Goal: Entertainment & Leisure: Consume media (video, audio)

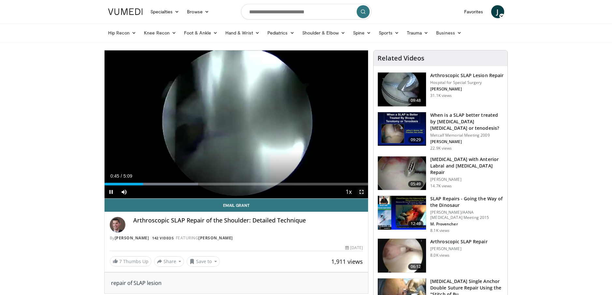
click at [362, 193] on span "Video Player" at bounding box center [361, 192] width 13 height 13
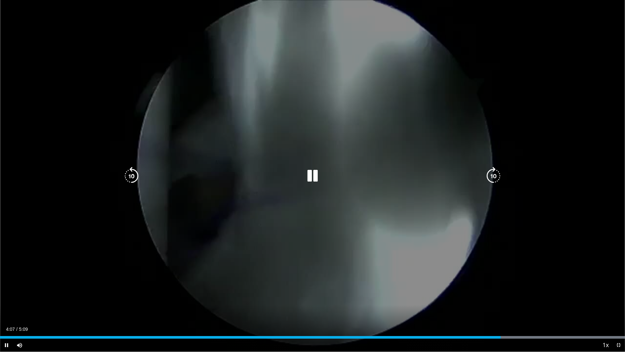
click at [380, 185] on div "10 seconds Tap to unmute" at bounding box center [312, 175] width 625 height 351
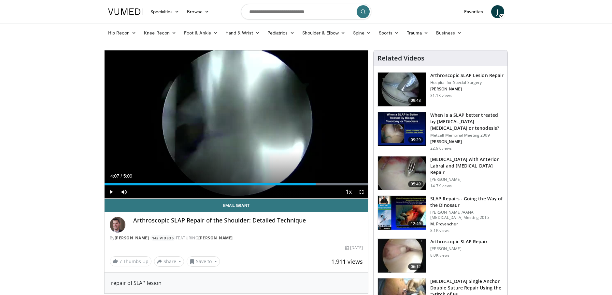
click at [411, 92] on img at bounding box center [402, 90] width 48 height 34
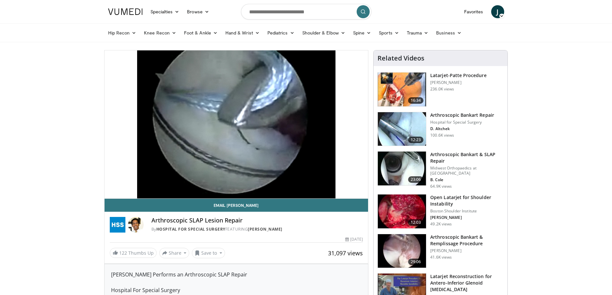
click at [362, 193] on div "10 seconds Tap to unmute" at bounding box center [236, 124] width 264 height 148
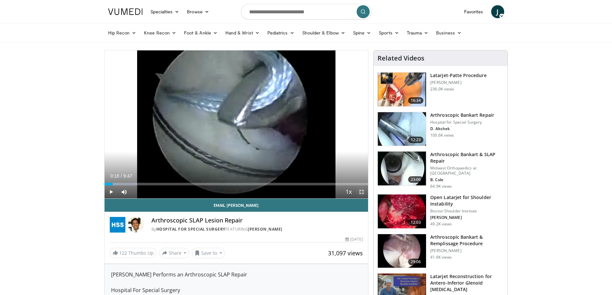
drag, startPoint x: 360, startPoint y: 192, endPoint x: 364, endPoint y: 229, distance: 36.7
click at [360, 192] on span "Video Player" at bounding box center [361, 192] width 13 height 13
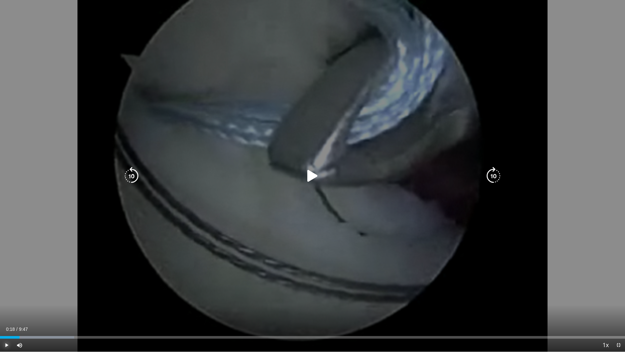
click at [7, 295] on span "Video Player" at bounding box center [6, 344] width 13 height 13
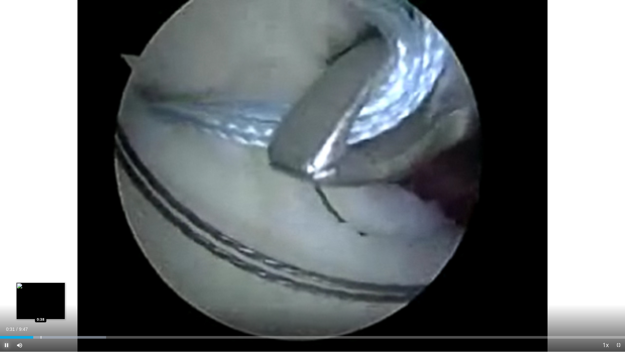
drag, startPoint x: 41, startPoint y: 336, endPoint x: 47, endPoint y: 336, distance: 6.2
click at [41, 295] on div "Progress Bar" at bounding box center [41, 337] width 1 height 3
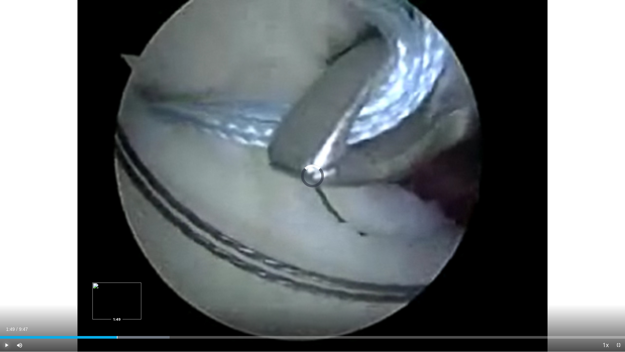
click at [117, 295] on div "Progress Bar" at bounding box center [117, 337] width 1 height 3
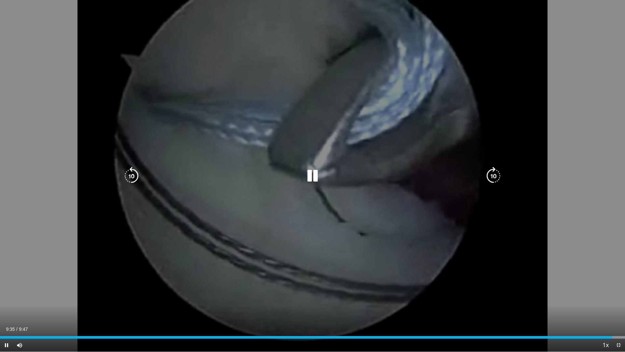
click at [430, 72] on div "10 seconds Tap to unmute" at bounding box center [312, 175] width 625 height 351
